Goal: Book appointment/travel/reservation

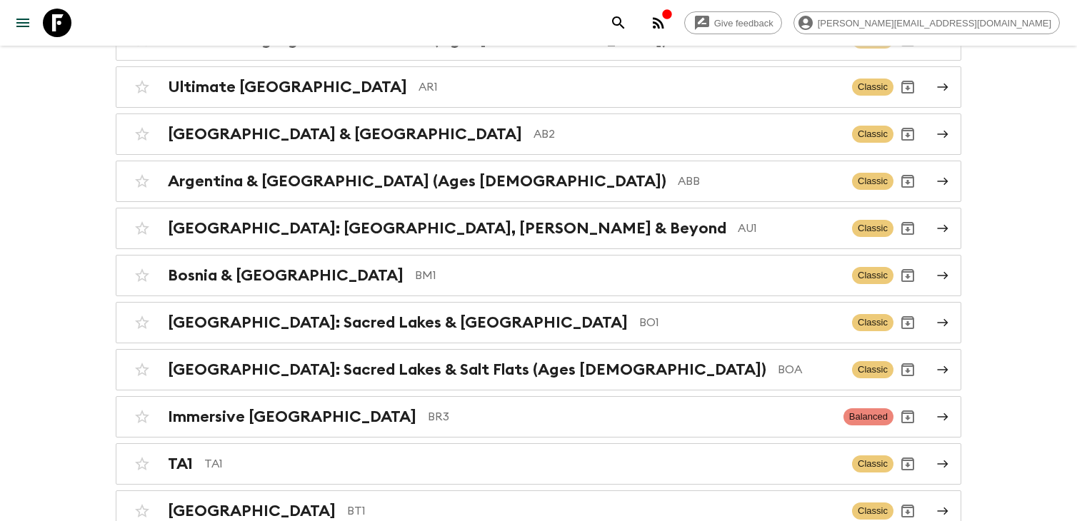
scroll to position [637, 0]
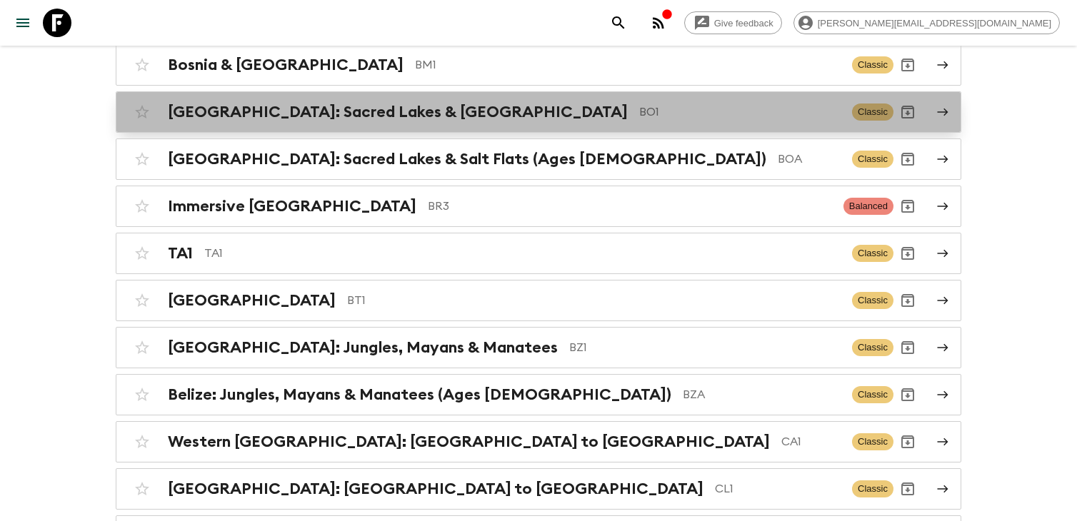
click at [639, 113] on p "BO1" at bounding box center [739, 112] width 201 height 17
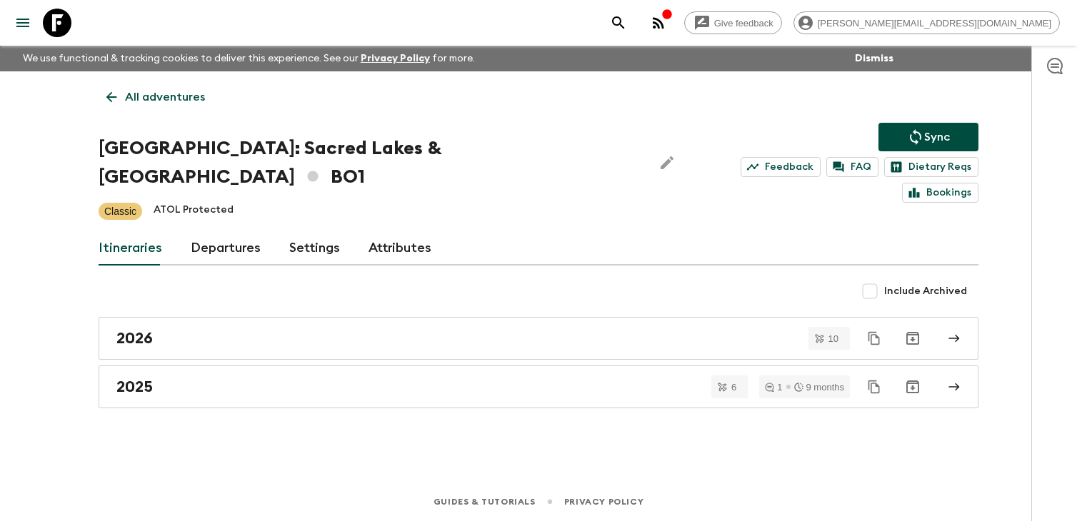
click at [407, 386] on div "All adventures [GEOGRAPHIC_DATA]: Sacred Lakes & Salt Flats BO1 Sync Feedback F…" at bounding box center [538, 256] width 914 height 371
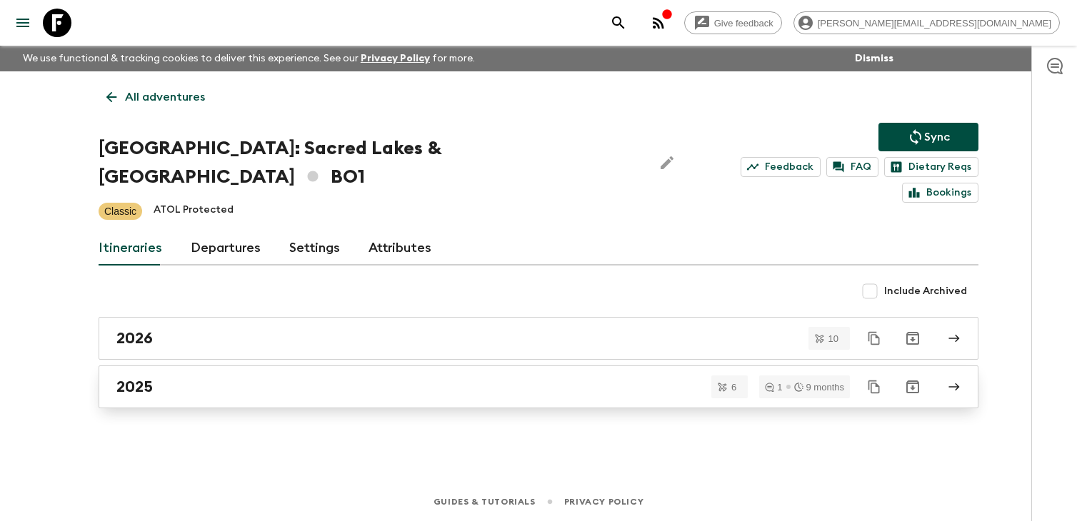
click at [409, 373] on link "2025" at bounding box center [539, 387] width 880 height 43
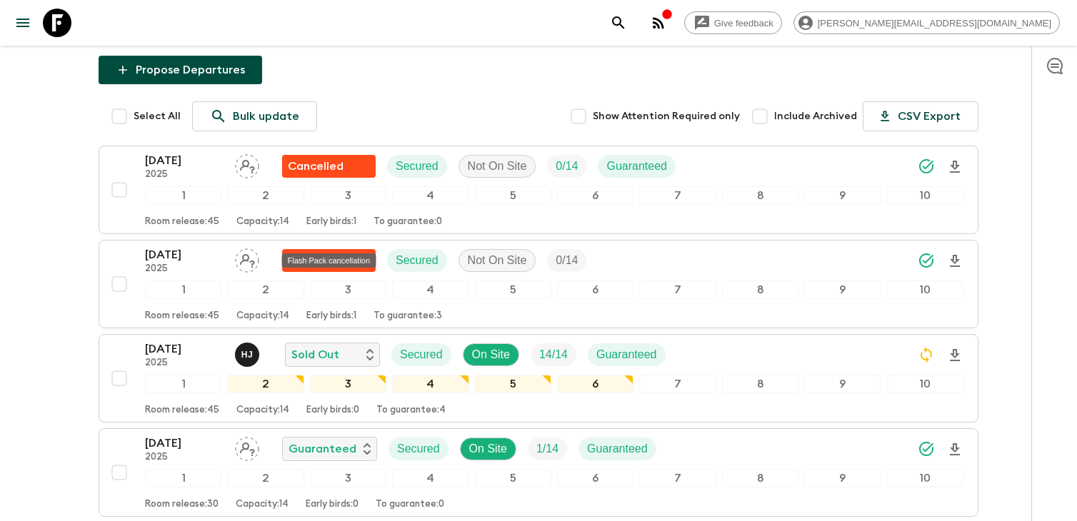
scroll to position [206, 0]
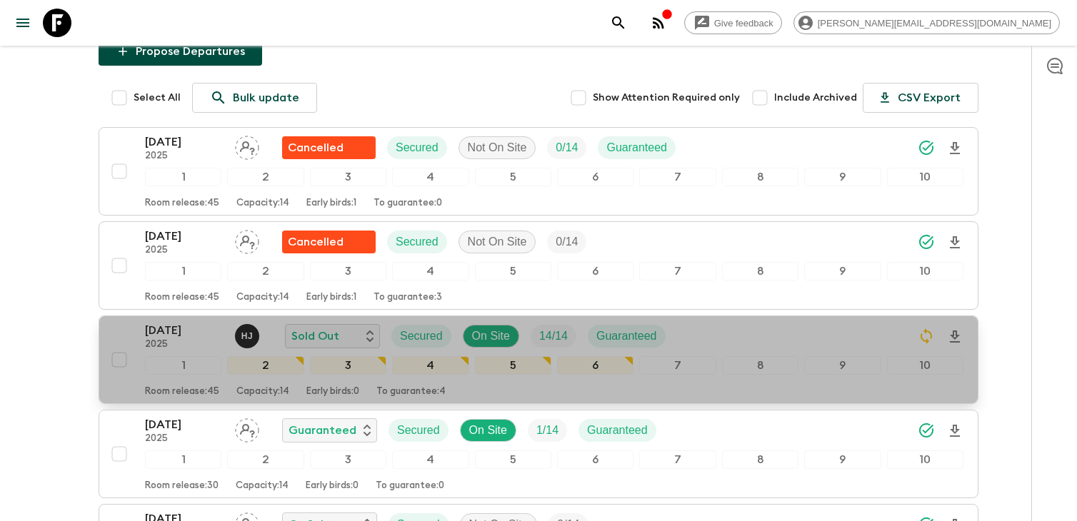
click at [206, 322] on p "[DATE]" at bounding box center [184, 330] width 79 height 17
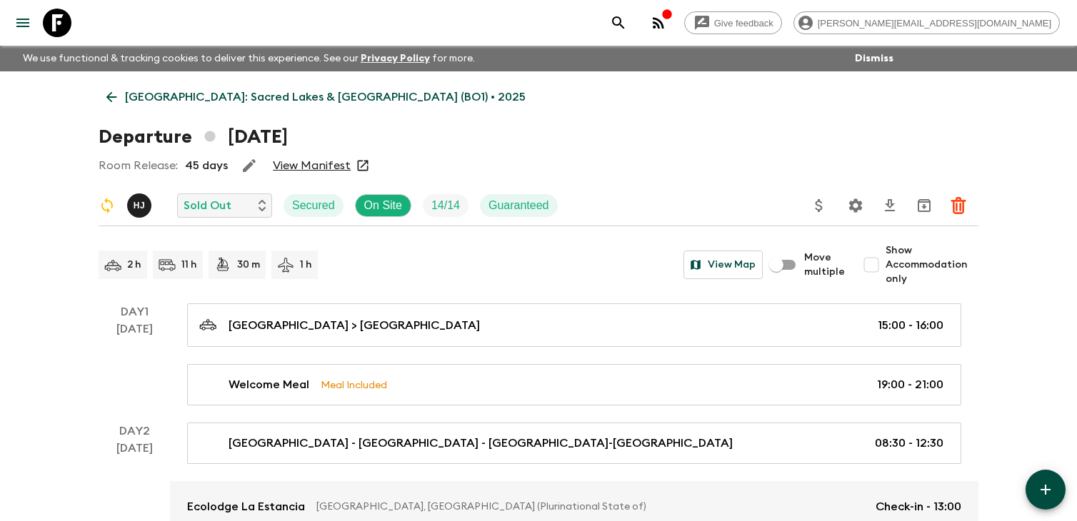
click at [673, 26] on button "button" at bounding box center [658, 23] width 29 height 29
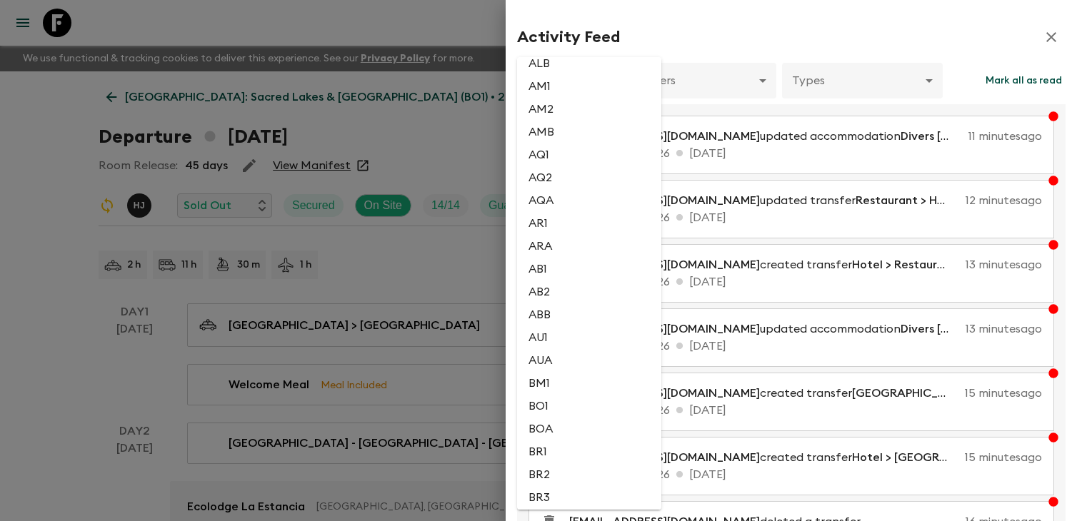
scroll to position [122, 0]
click at [542, 396] on li "BO1" at bounding box center [589, 386] width 144 height 23
type input "667d89a0-3e43-4c2f-a973-f22cd5976ade"
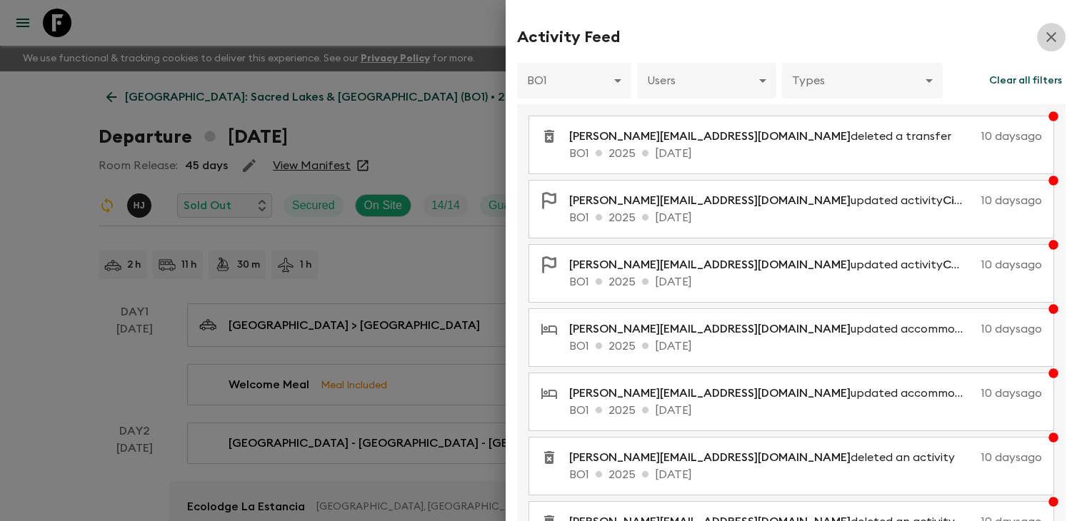
click at [1059, 28] on button "button" at bounding box center [1051, 37] width 29 height 29
